Goal: Task Accomplishment & Management: Manage account settings

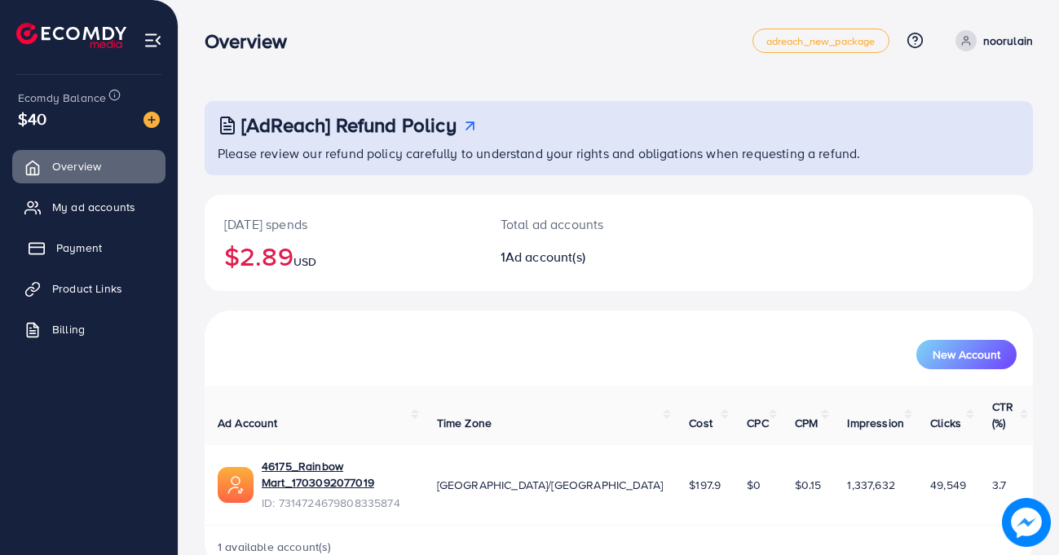
click at [64, 236] on link "Payment" at bounding box center [88, 248] width 153 height 33
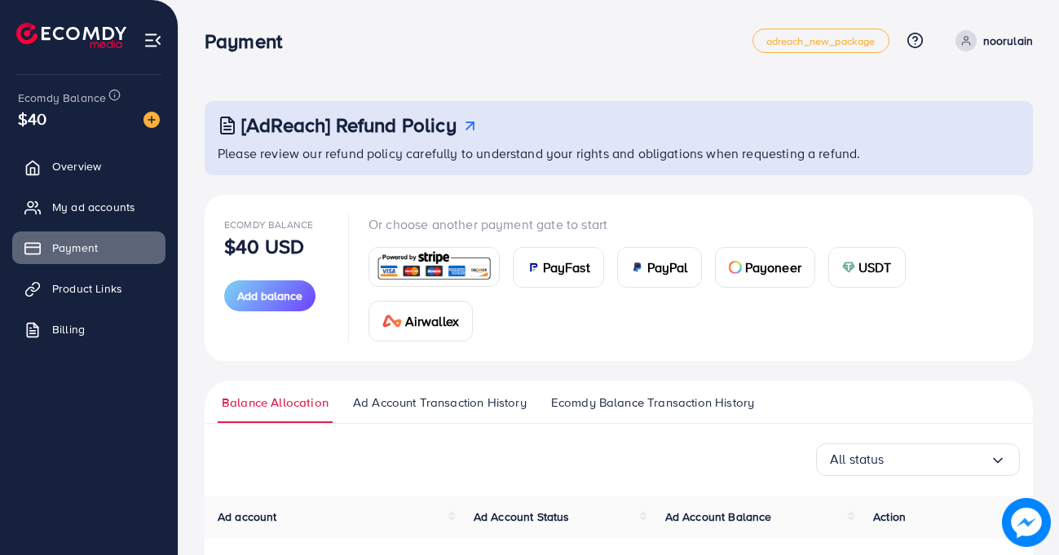
scroll to position [166, 0]
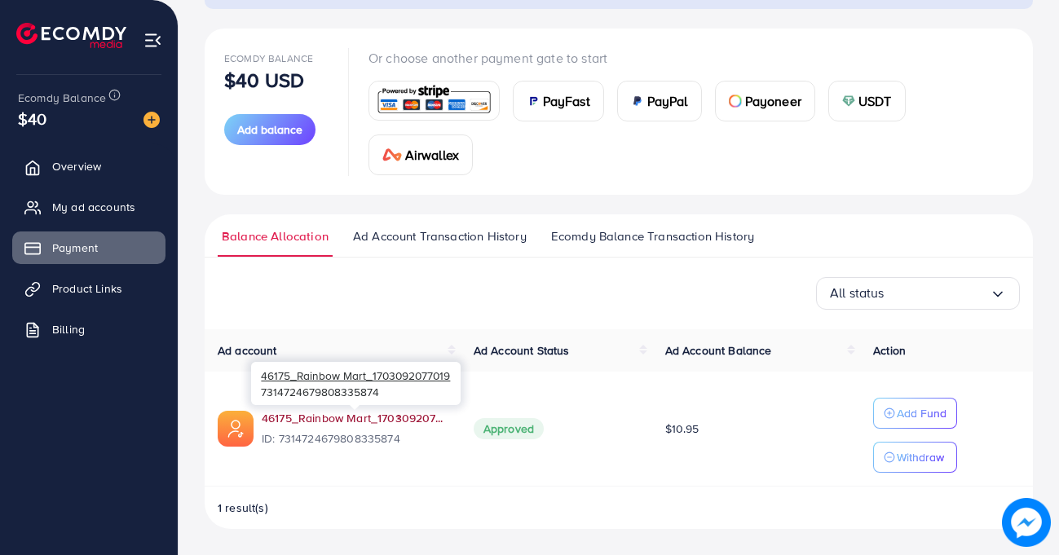
click at [300, 415] on link "46175_Rainbow Mart_1703092077019" at bounding box center [355, 418] width 186 height 16
